Goal: Task Accomplishment & Management: Use online tool/utility

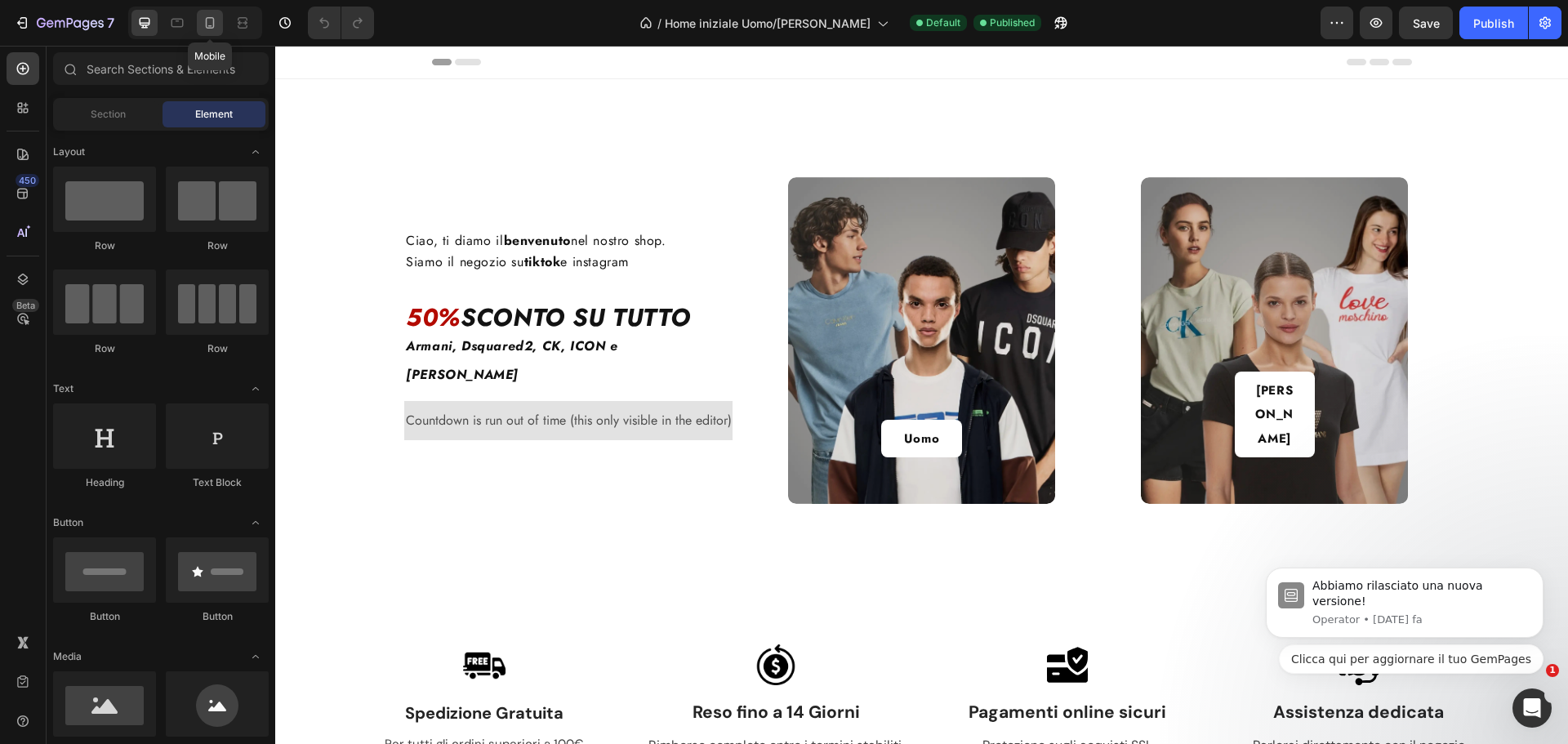
click at [213, 22] on icon at bounding box center [211, 23] width 9 height 11
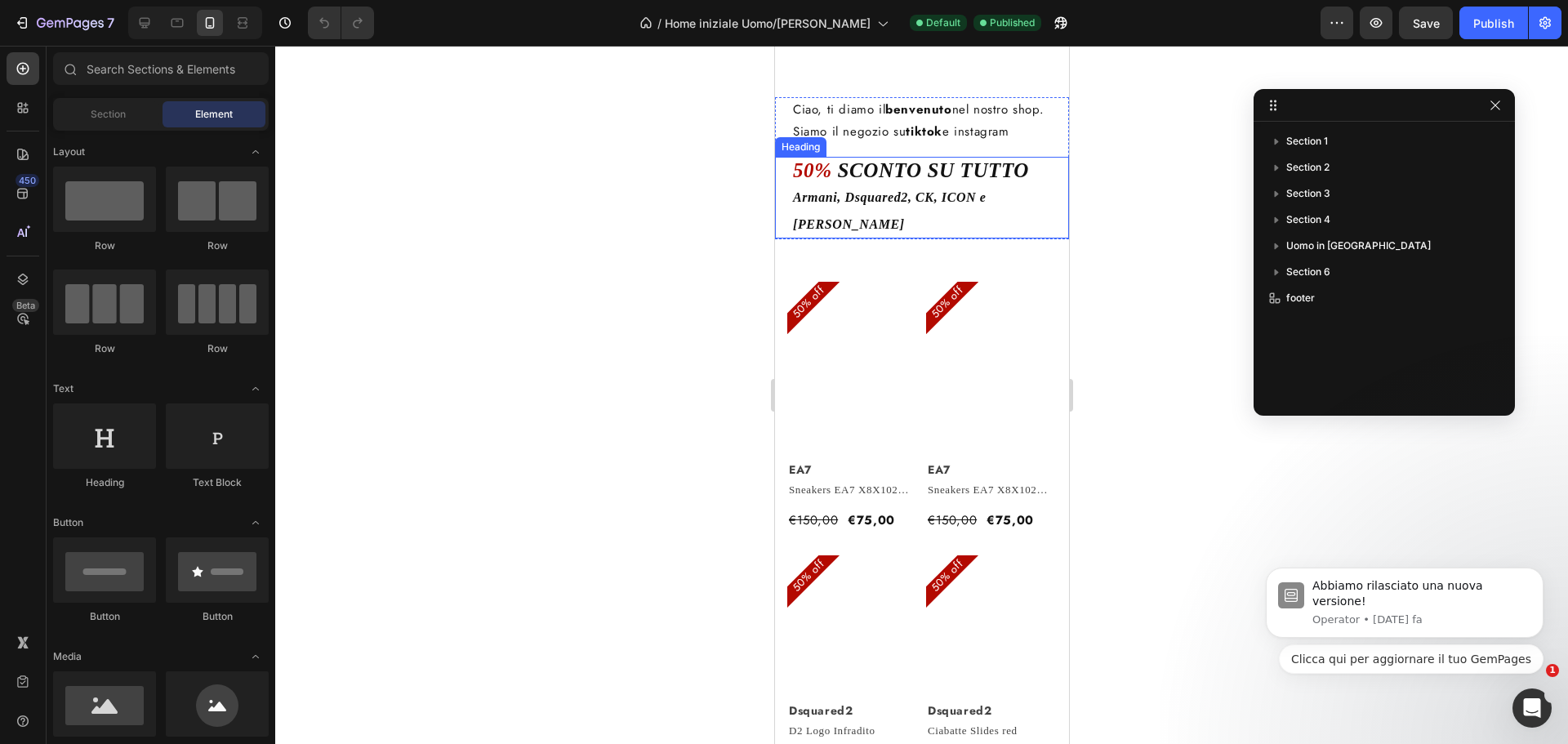
scroll to position [82, 0]
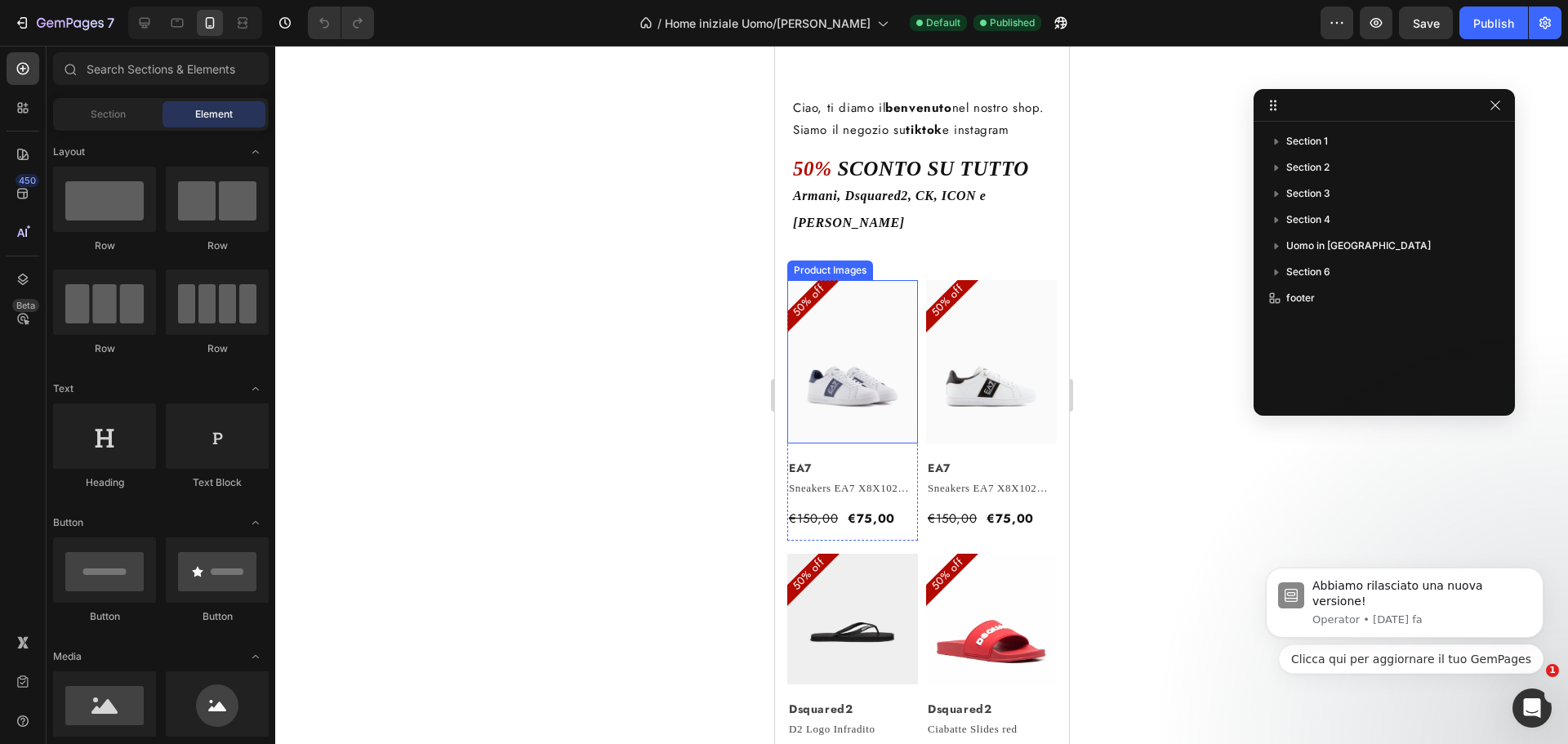
click at [855, 349] on img at bounding box center [852, 362] width 131 height 164
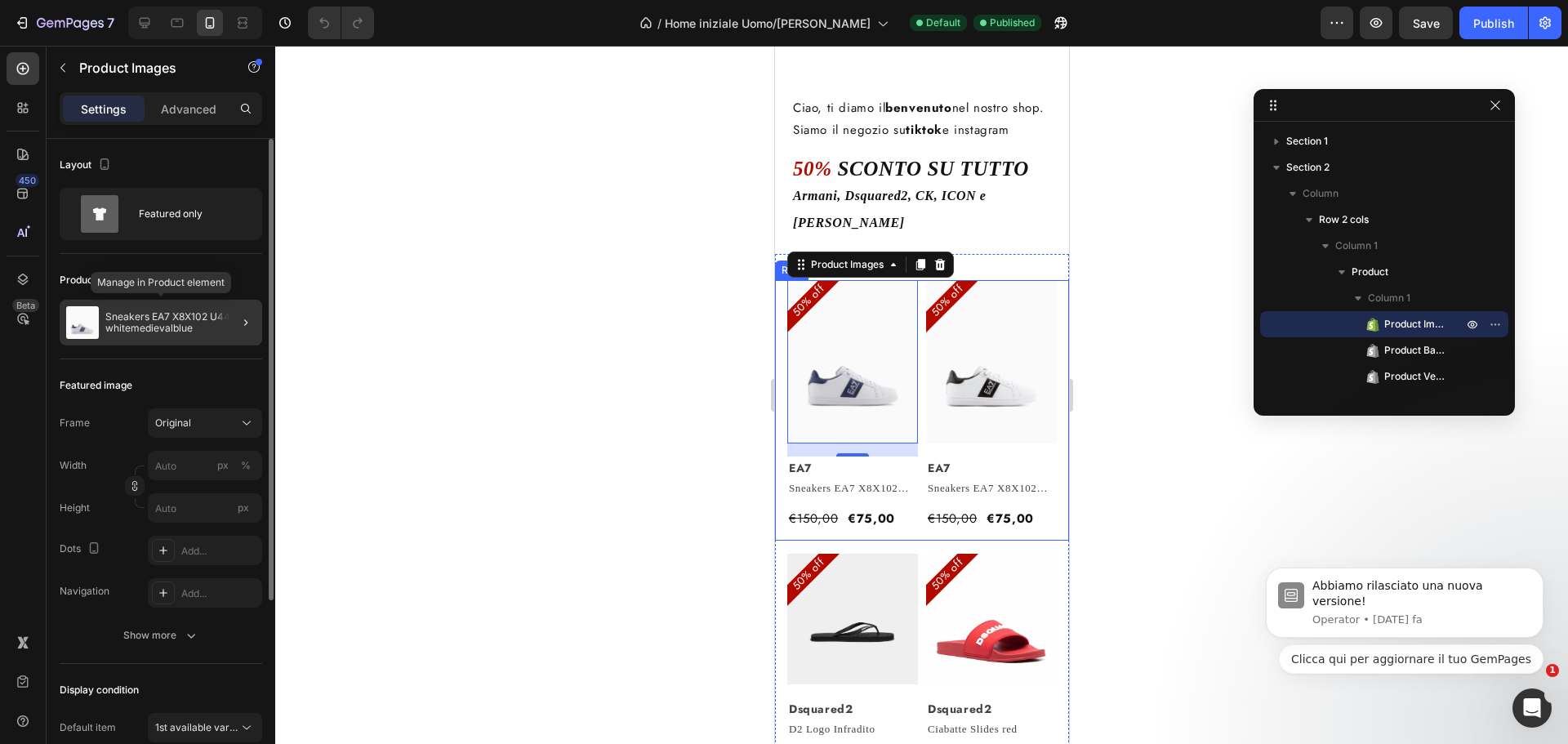
click at [171, 315] on p "Sneakers EA7 X8X102 U444 whitemedievalblue" at bounding box center [180, 322] width 150 height 23
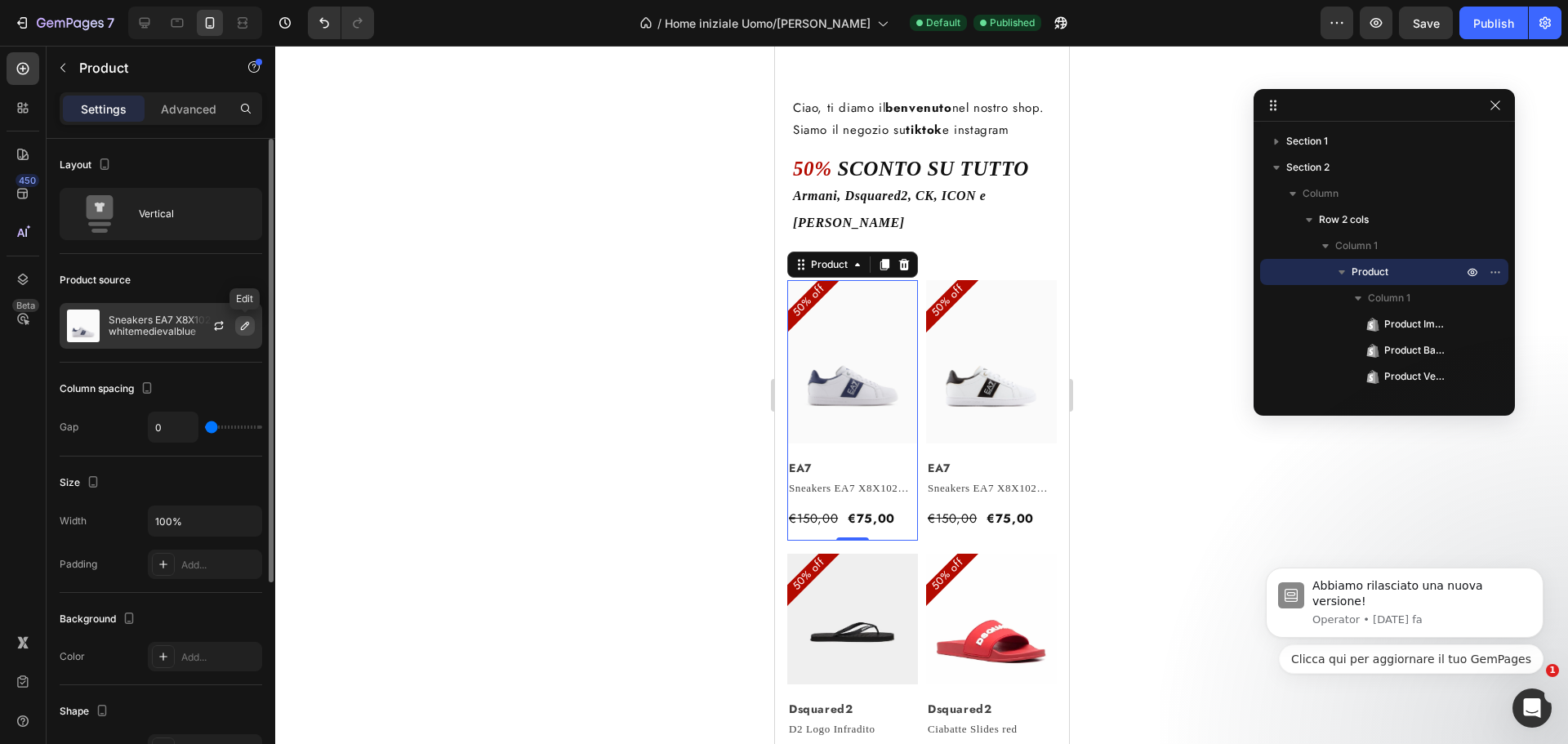
click at [248, 328] on icon "button" at bounding box center [245, 326] width 13 height 13
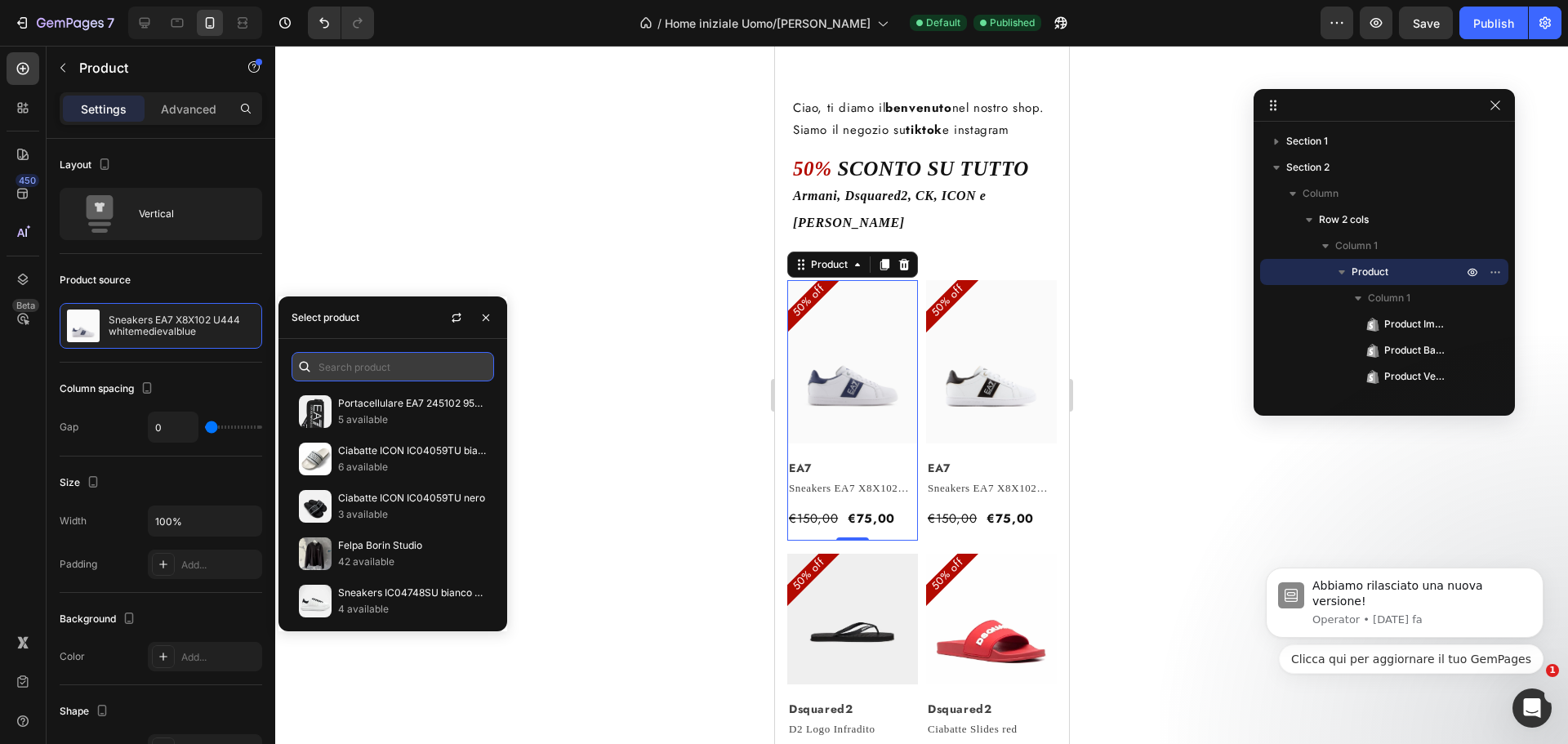
click at [358, 361] on input "text" at bounding box center [393, 367] width 202 height 29
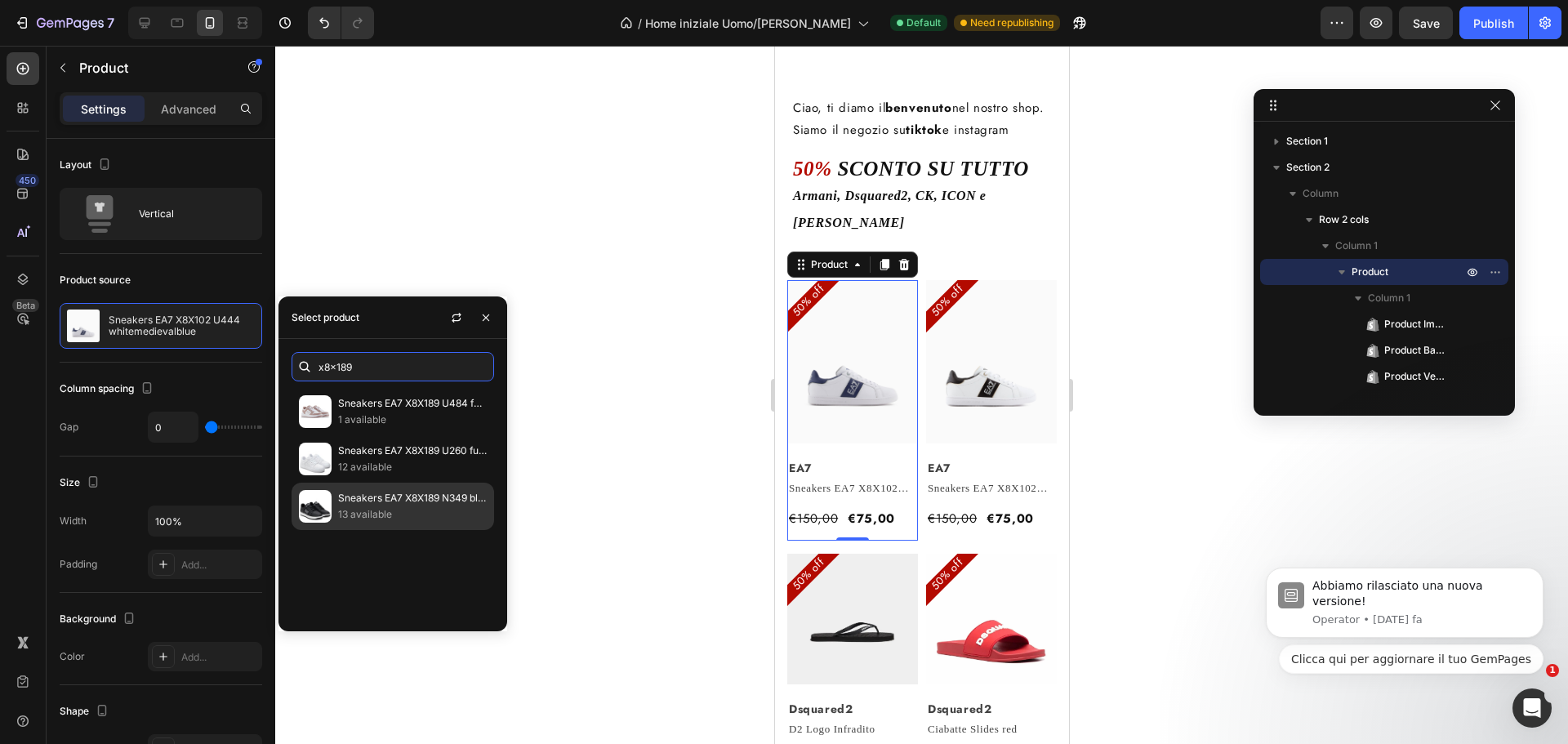
type input "x8x189"
click at [383, 503] on p "Sneakers EA7 X8X189 N349 blackblackwhite" at bounding box center [413, 498] width 149 height 17
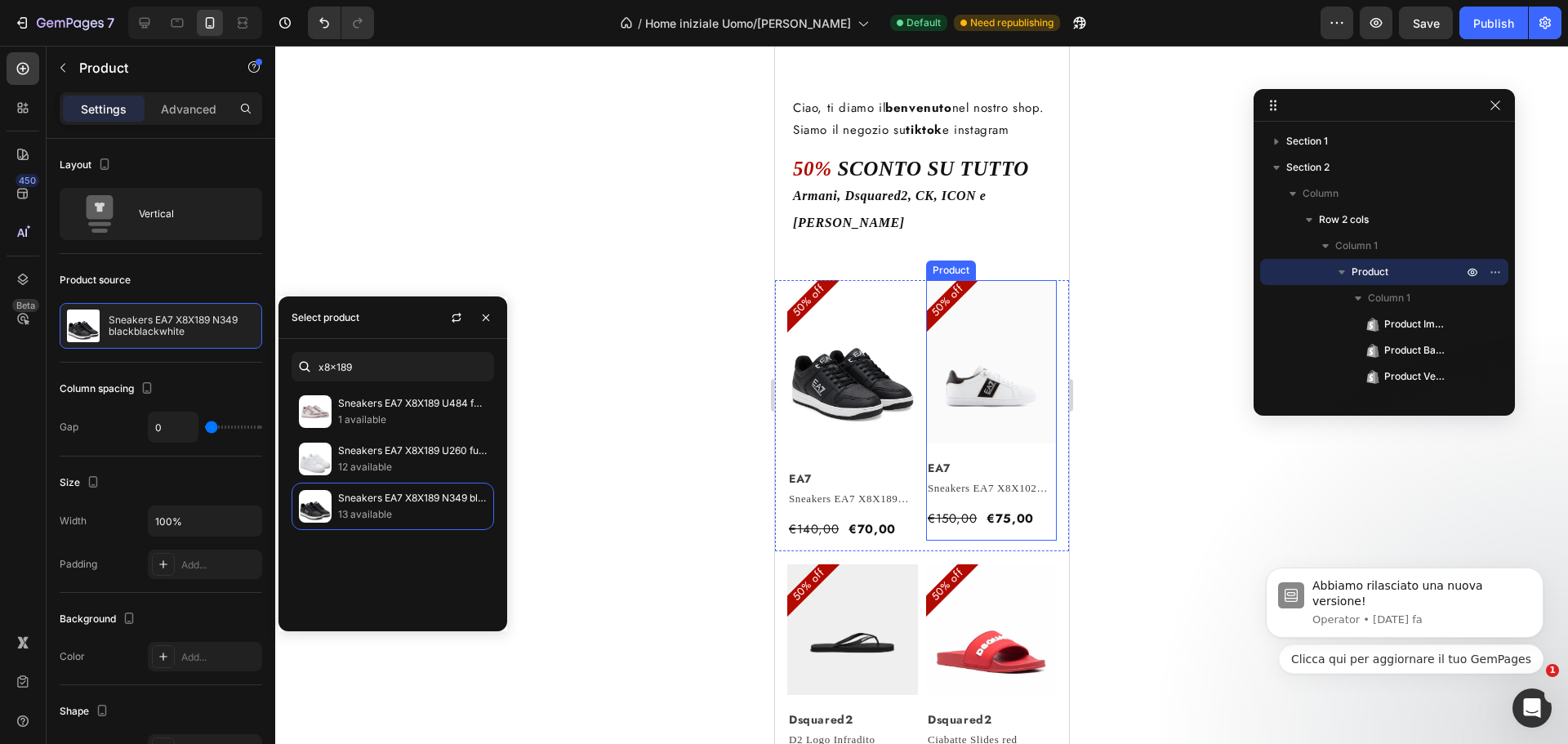
click at [973, 523] on div "Sneakers EA7 X8X102 Q678 whiteblackgold Product Title €75,00 Product Price Prod…" at bounding box center [990, 510] width 131 height 61
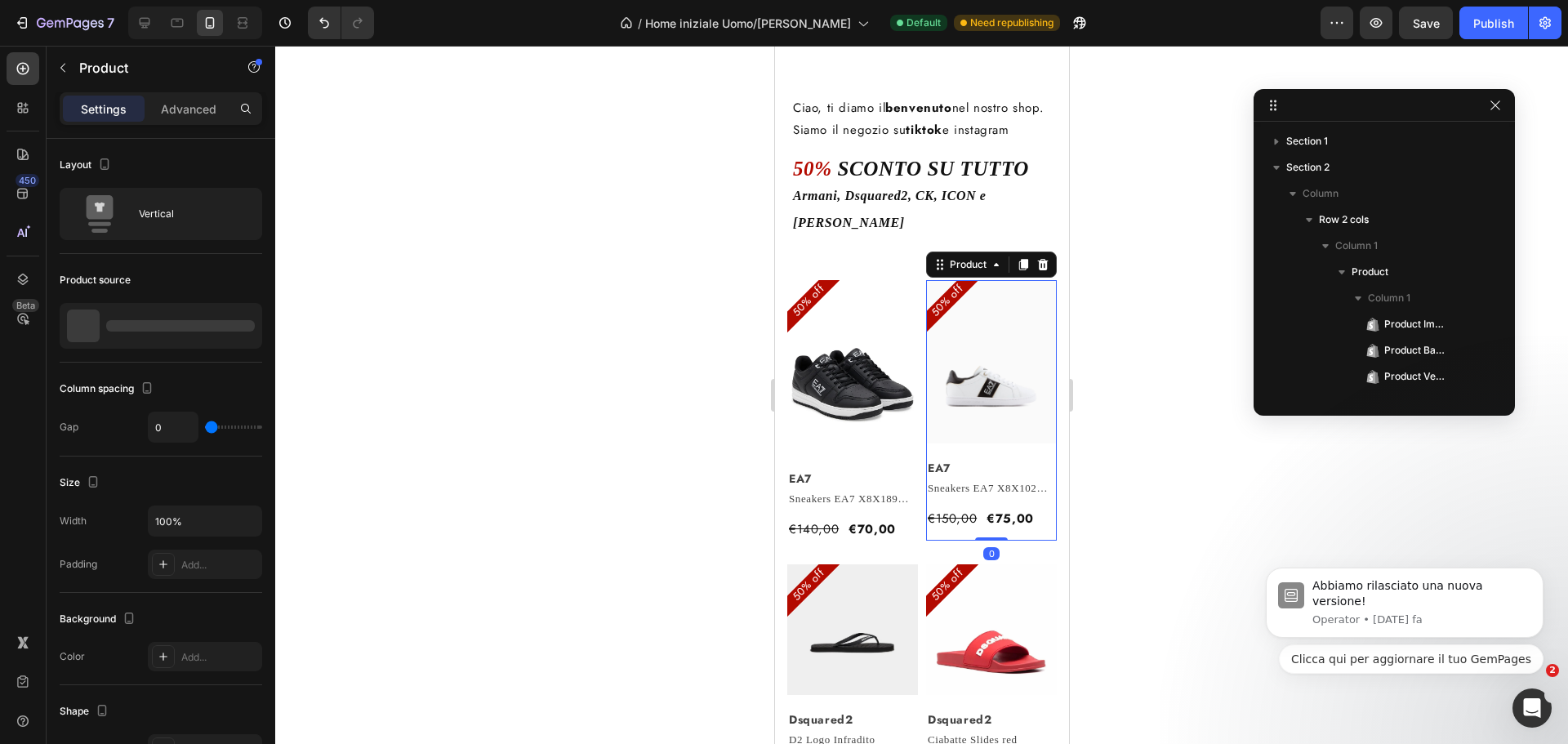
scroll to position [310, 0]
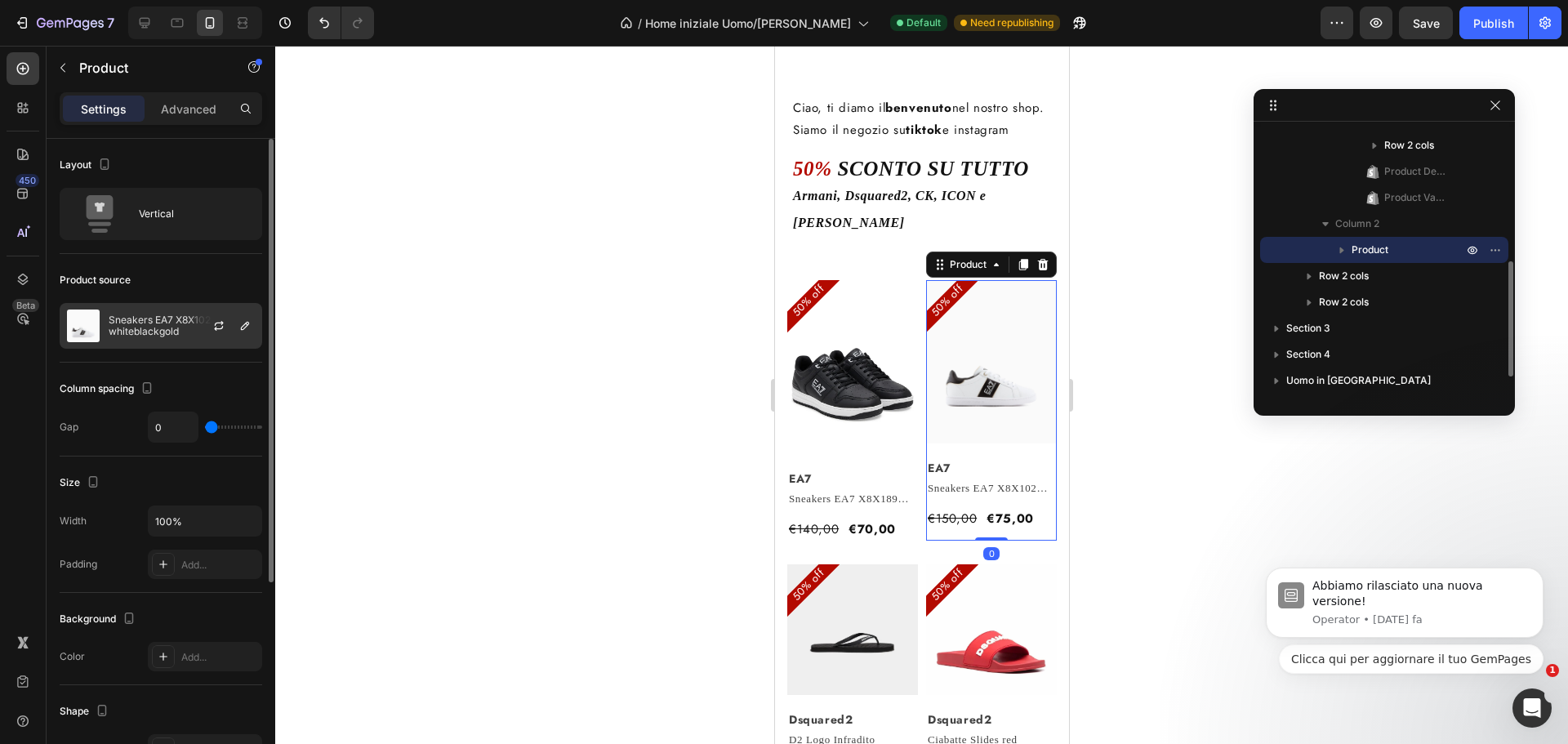
click at [174, 336] on p "Sneakers EA7 X8X102 Q678 whiteblackgold" at bounding box center [181, 326] width 146 height 23
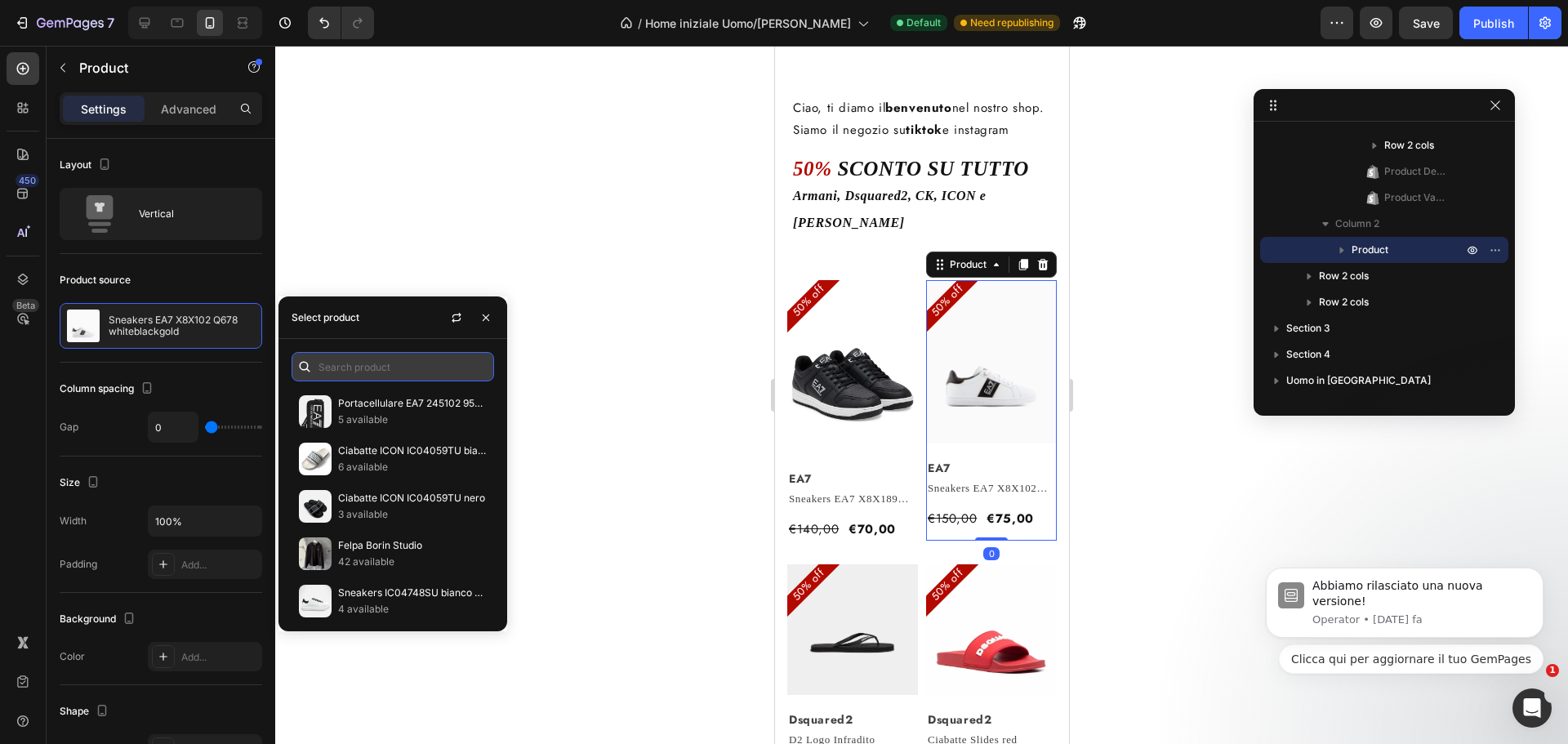
click at [326, 377] on input "text" at bounding box center [393, 367] width 202 height 29
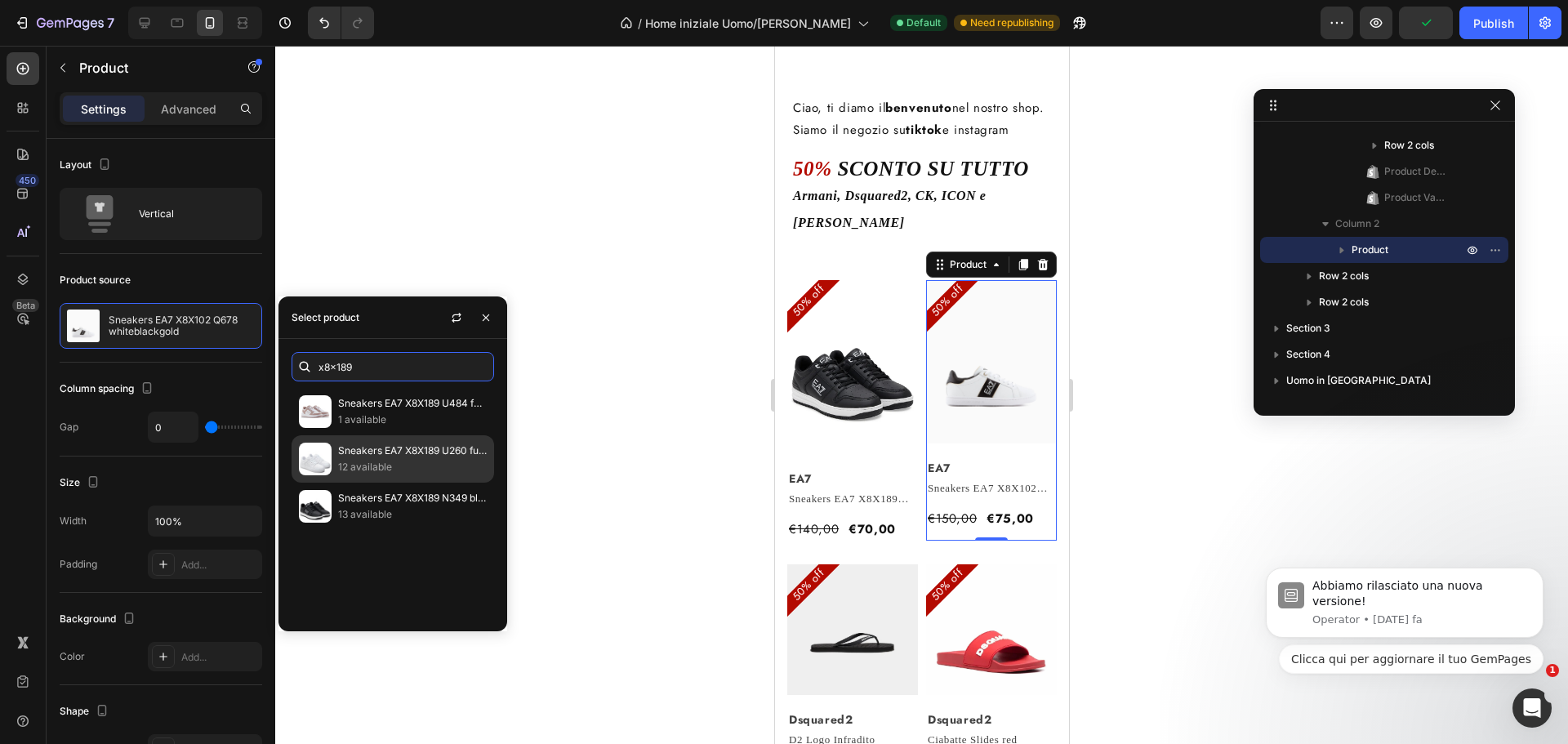
type input "x8x189"
click at [397, 467] on p "12 available" at bounding box center [413, 467] width 149 height 17
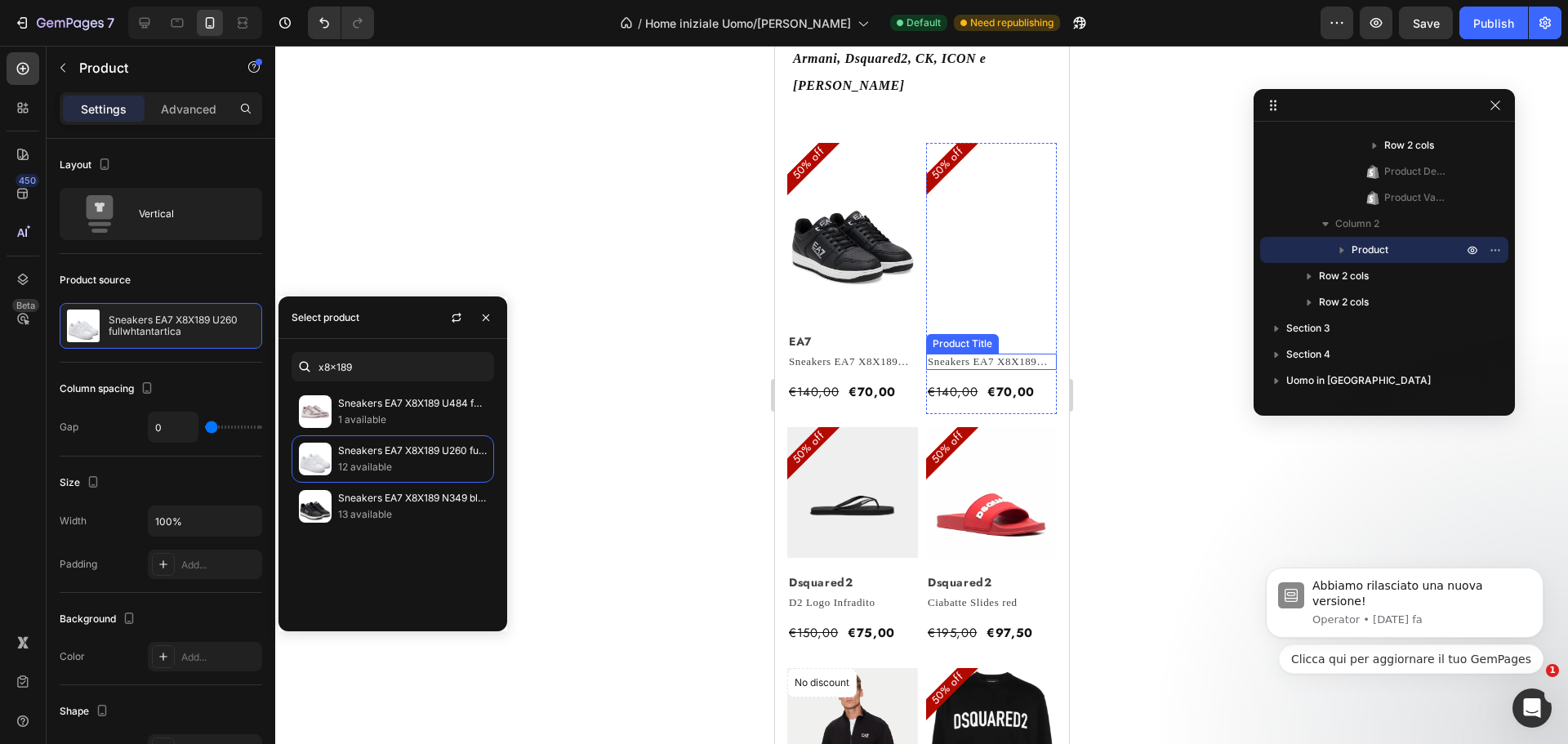
scroll to position [245, 0]
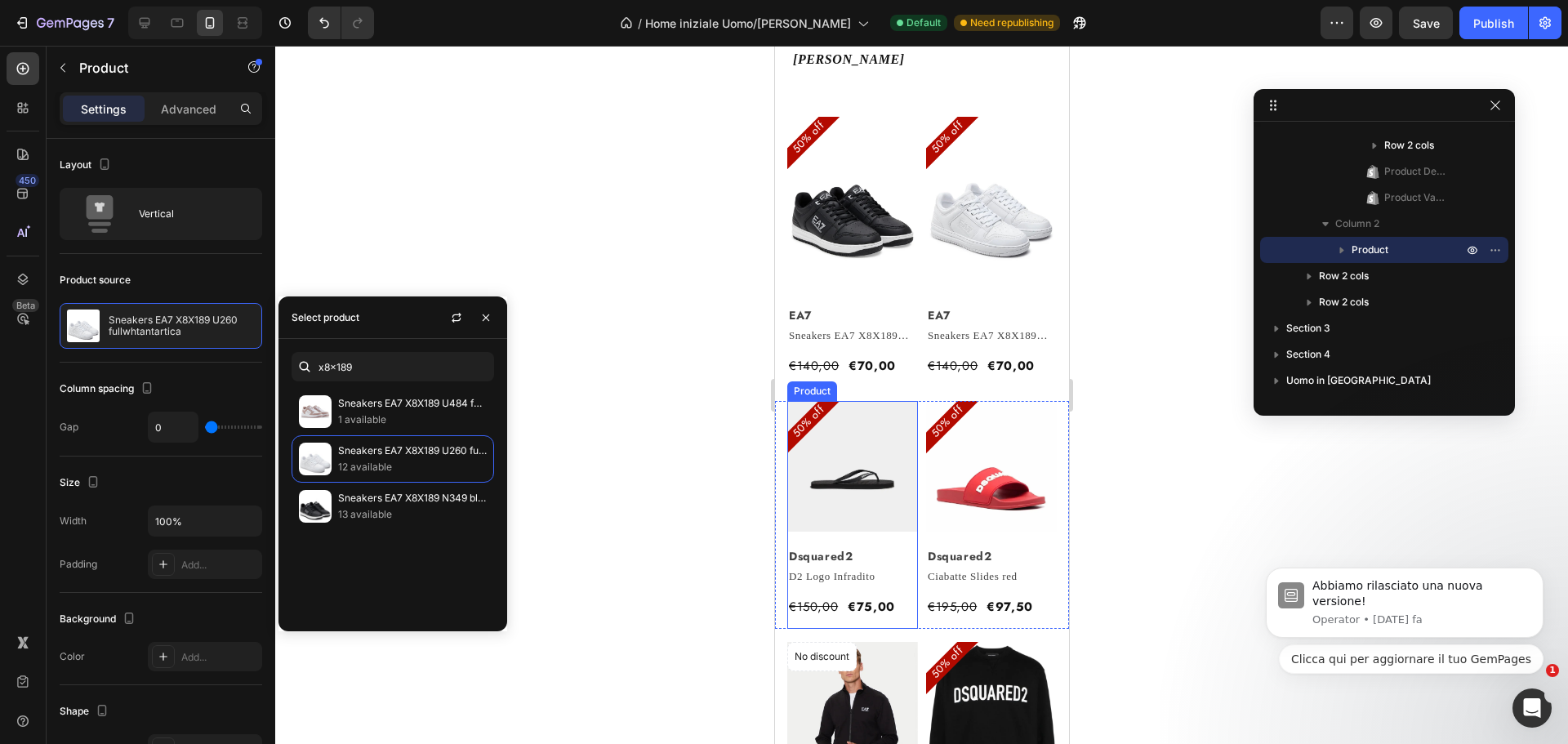
click at [877, 601] on div "D2 Logo Infradito Product Title €75,00 Product Price Product Price €150,00 Prod…" at bounding box center [852, 599] width 131 height 61
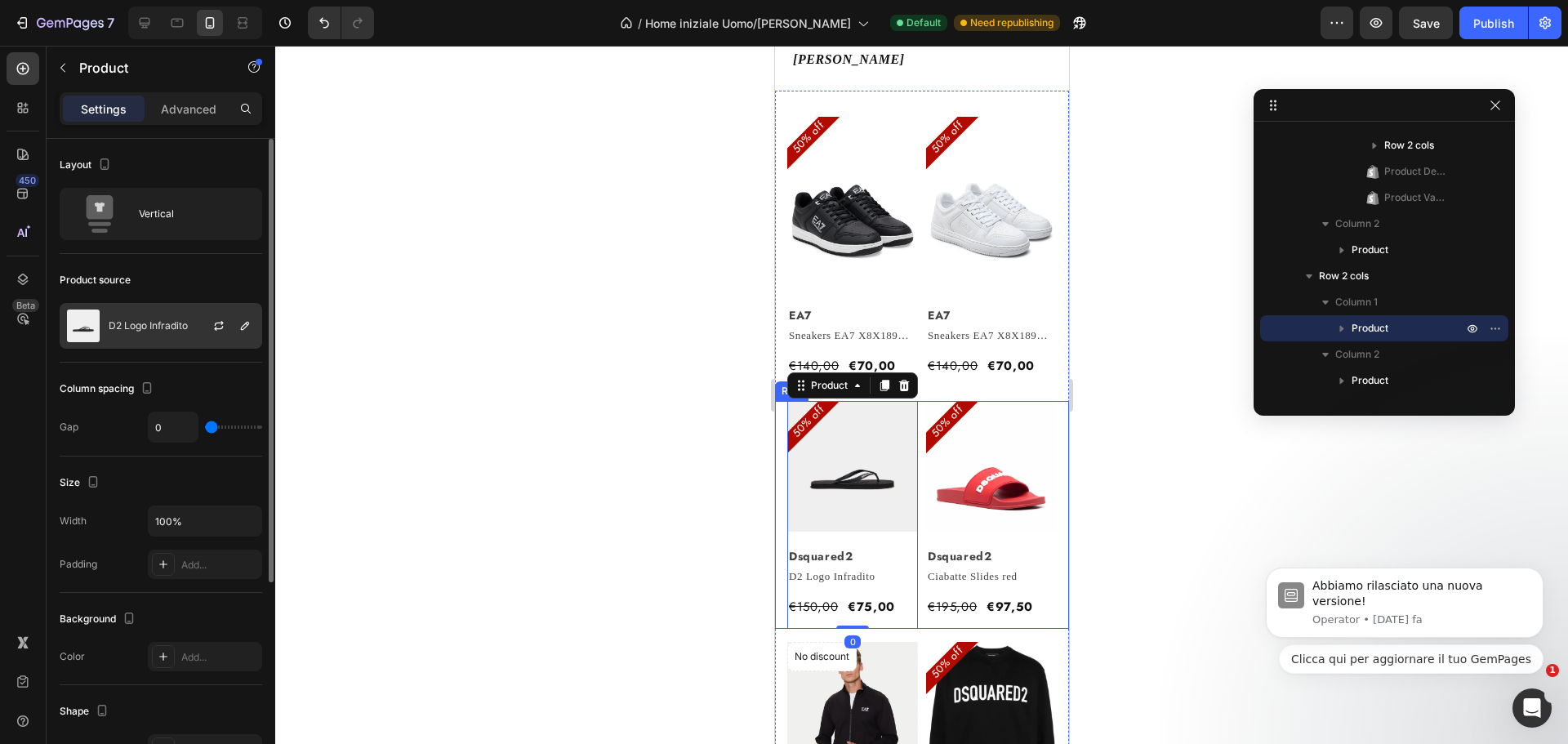
click at [177, 331] on p "D2 Logo Infradito" at bounding box center [148, 326] width 79 height 11
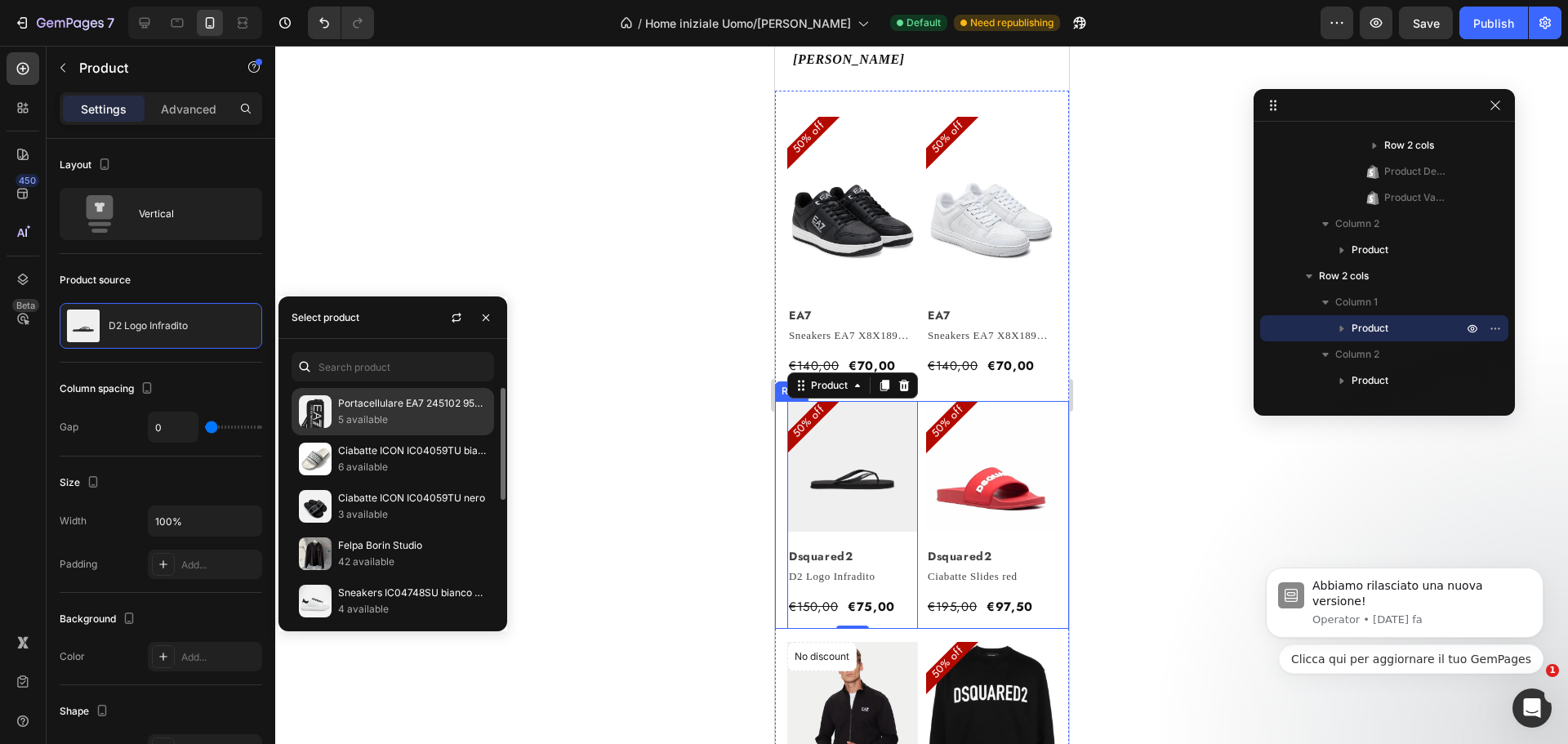
click at [378, 405] on p "Portacellulare EA7 245102 95020 Black&White" at bounding box center [413, 404] width 149 height 17
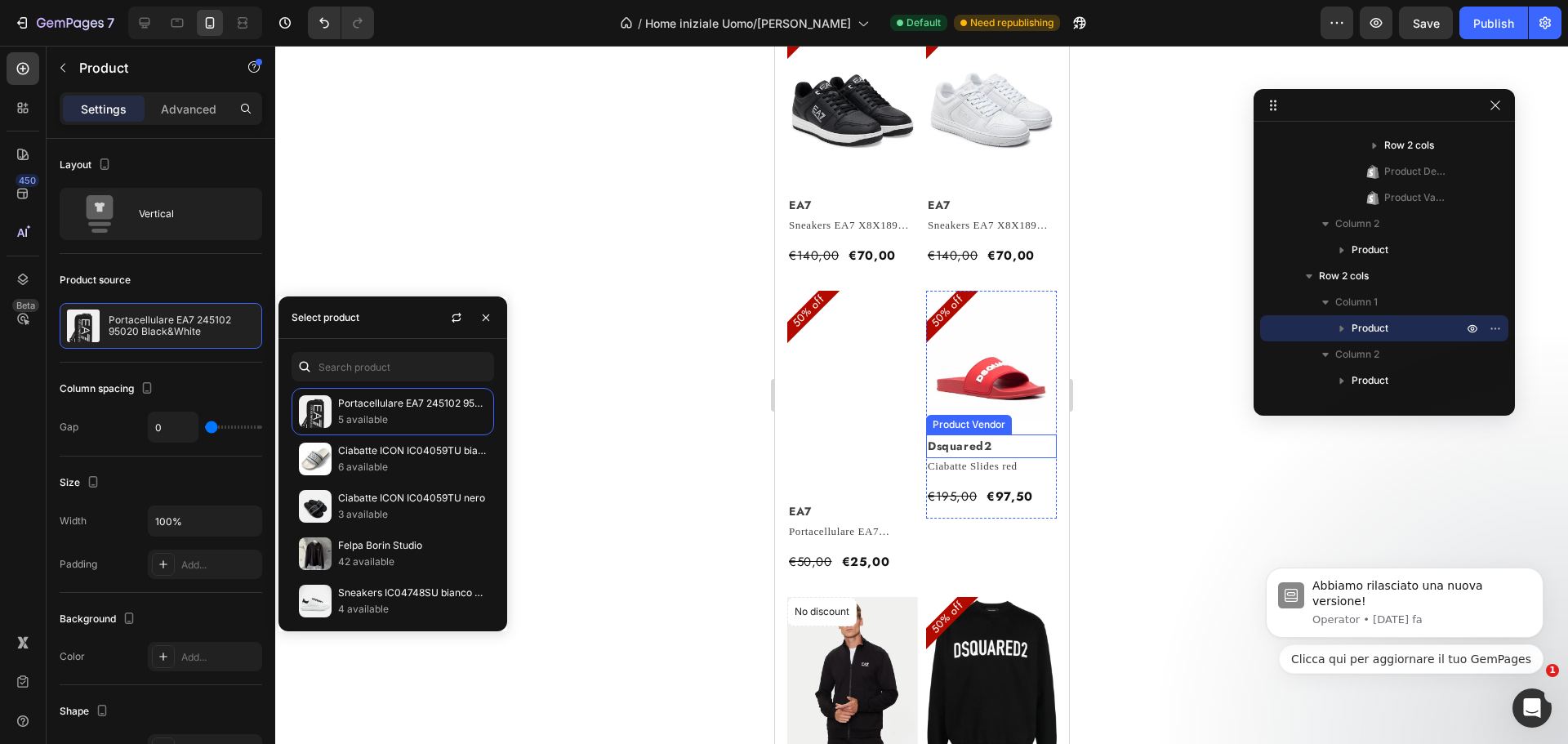
scroll to position [408, 0]
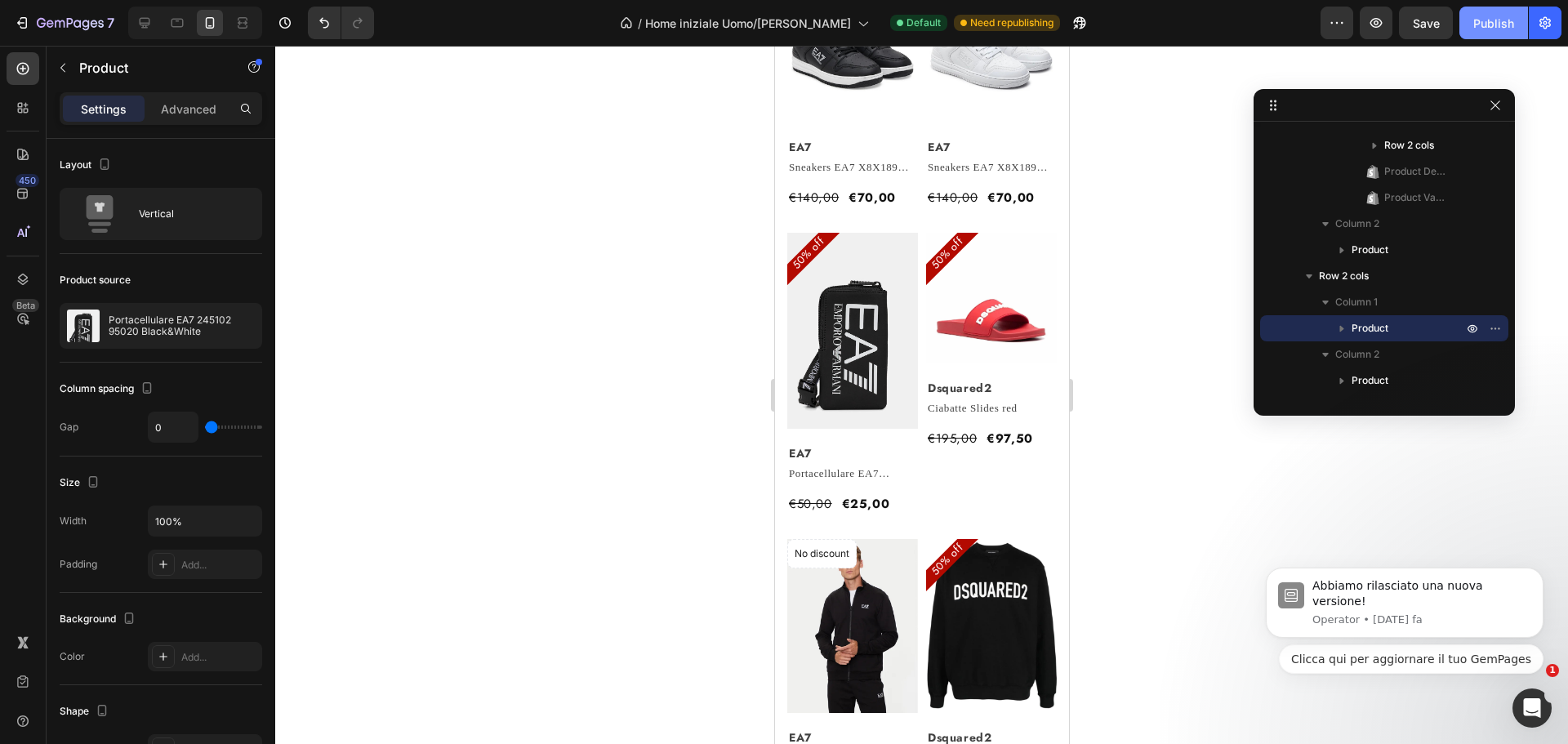
click at [1512, 19] on div "Publish" at bounding box center [1494, 23] width 40 height 17
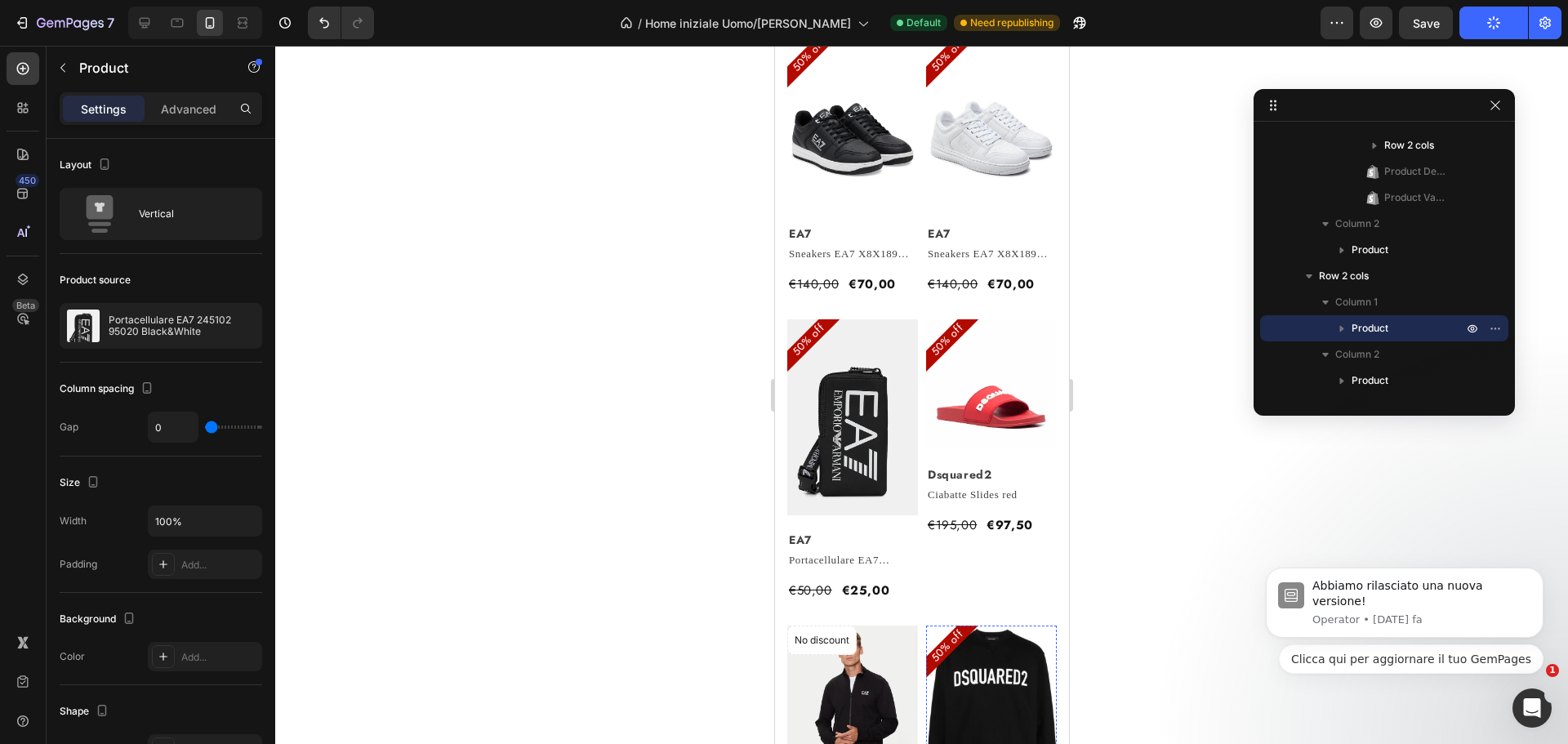
scroll to position [0, 0]
